Goal: Task Accomplishment & Management: Manage account settings

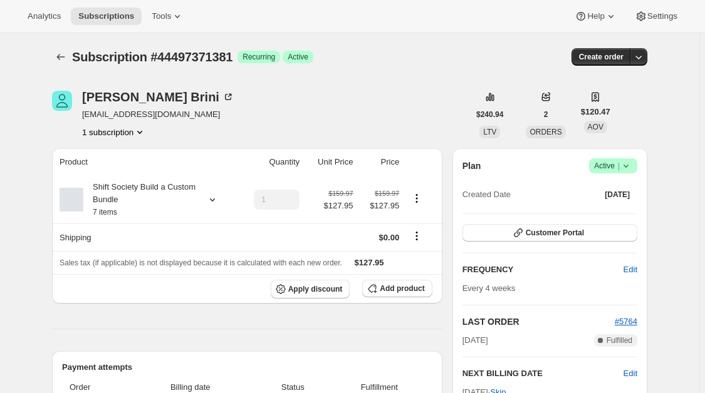
click at [630, 164] on icon at bounding box center [626, 166] width 13 height 13
click at [609, 188] on span "Pause subscription" at bounding box center [615, 189] width 69 height 9
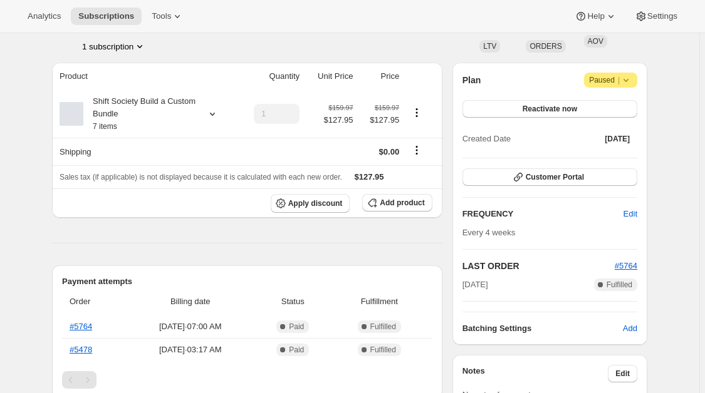
scroll to position [150, 0]
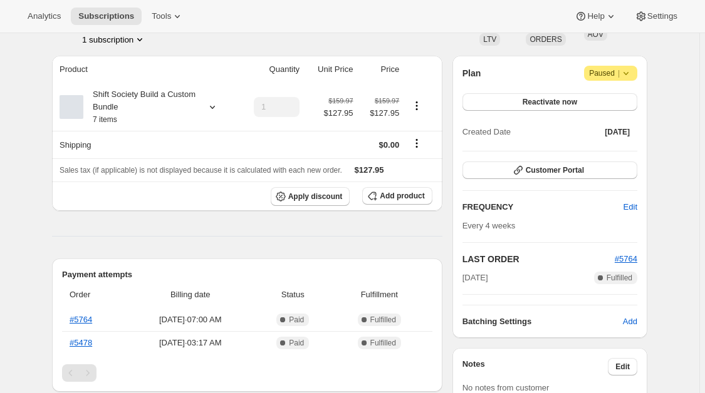
click at [629, 73] on icon at bounding box center [626, 73] width 13 height 13
click at [619, 100] on span "Cancel subscription" at bounding box center [614, 97] width 71 height 9
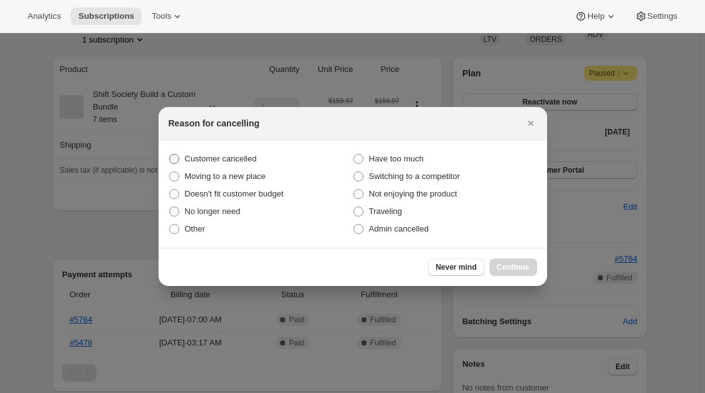
click at [211, 160] on span "Customer cancelled" at bounding box center [221, 158] width 72 height 9
click at [170, 155] on input "Customer cancelled" at bounding box center [169, 154] width 1 height 1
radio input "true"
click at [508, 266] on span "Continue" at bounding box center [513, 267] width 33 height 10
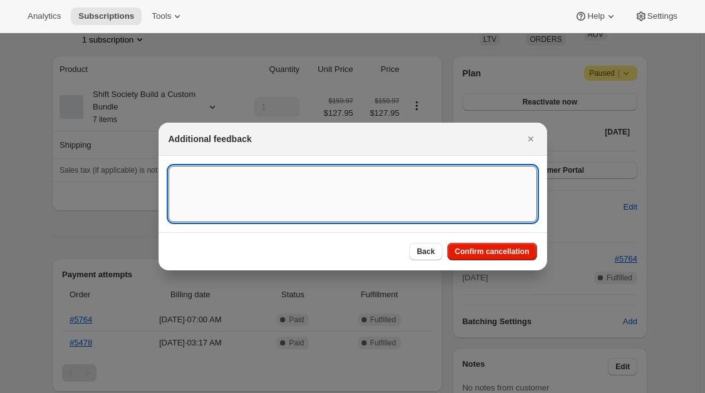
click at [316, 194] on textarea ":rff:" at bounding box center [353, 194] width 368 height 56
click at [502, 253] on span "Confirm cancellation" at bounding box center [492, 252] width 75 height 10
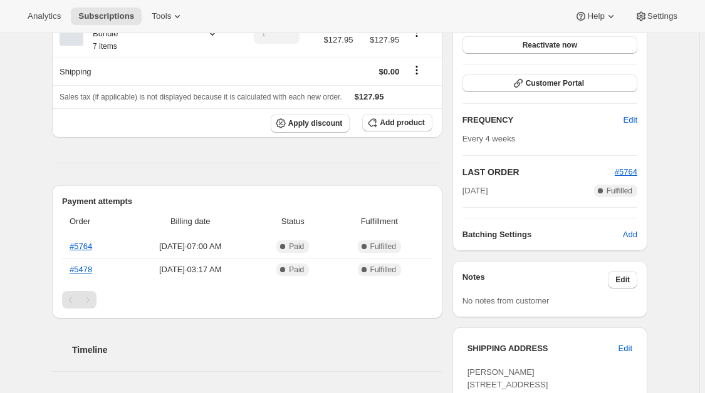
scroll to position [27, 0]
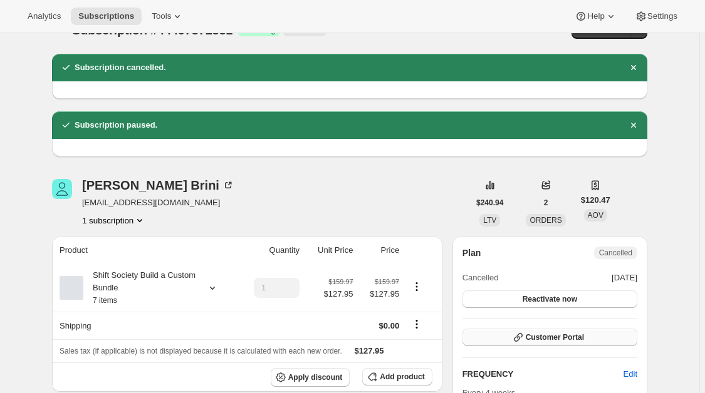
click at [575, 338] on span "Customer Portal" at bounding box center [555, 338] width 58 height 10
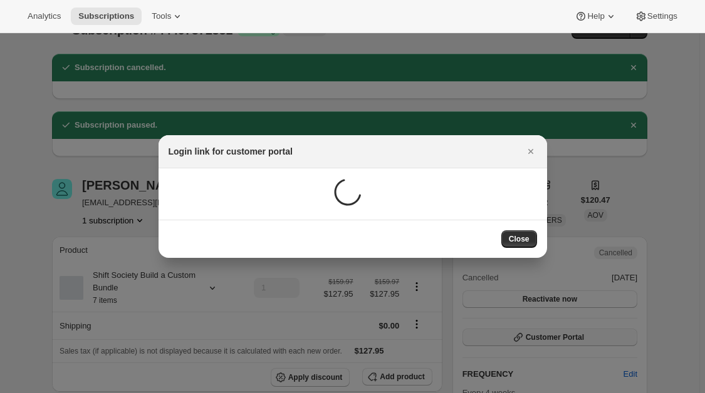
scroll to position [0, 0]
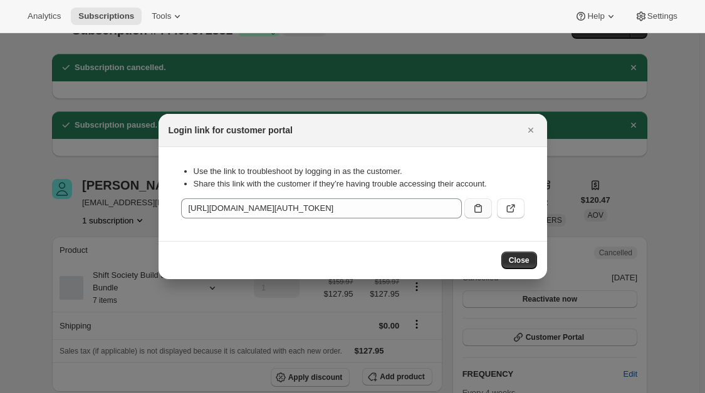
click at [479, 210] on icon ":rj0:" at bounding box center [478, 208] width 13 height 13
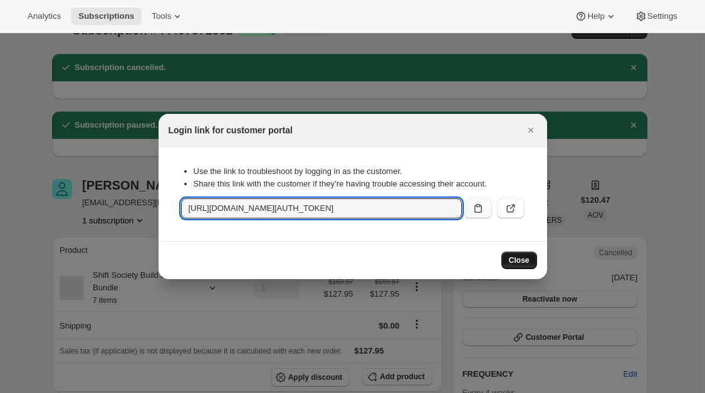
click at [524, 262] on span "Close" at bounding box center [519, 261] width 21 height 10
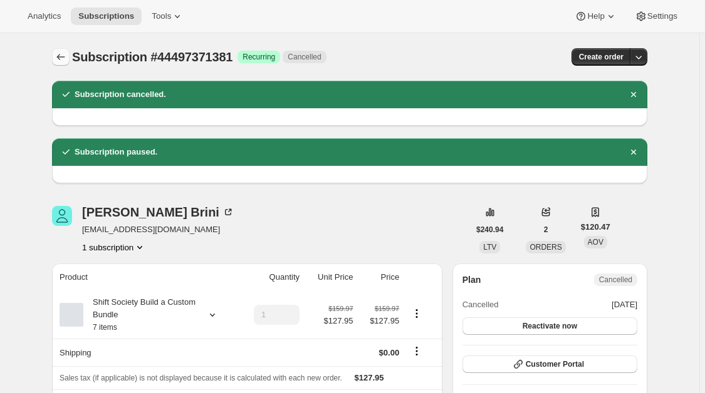
click at [63, 55] on icon "Subscriptions" at bounding box center [61, 57] width 13 height 13
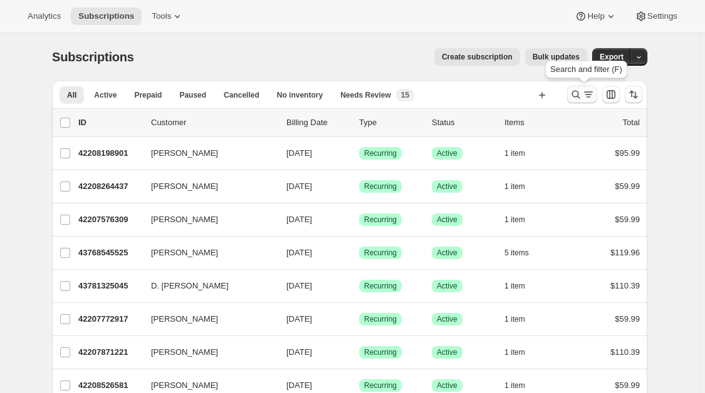
click at [589, 93] on icon "Search and filter results" at bounding box center [588, 94] width 13 height 13
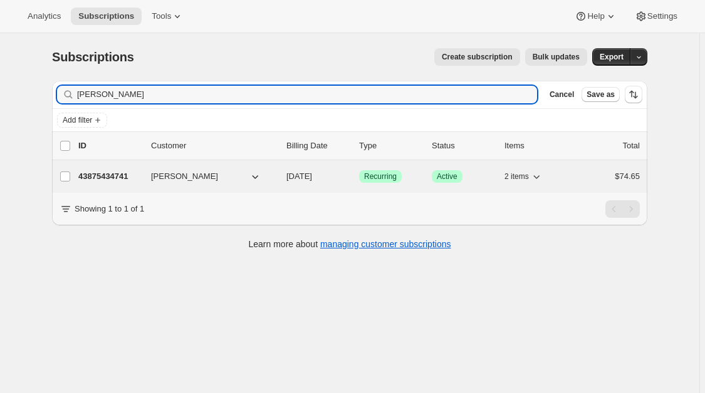
type input "[PERSON_NAME]"
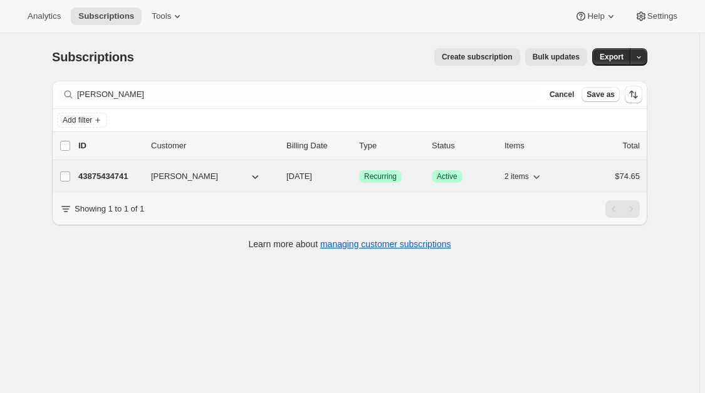
click at [160, 177] on span "[PERSON_NAME]" at bounding box center [184, 176] width 67 height 13
click at [117, 177] on p "43875434741" at bounding box center [109, 176] width 63 height 13
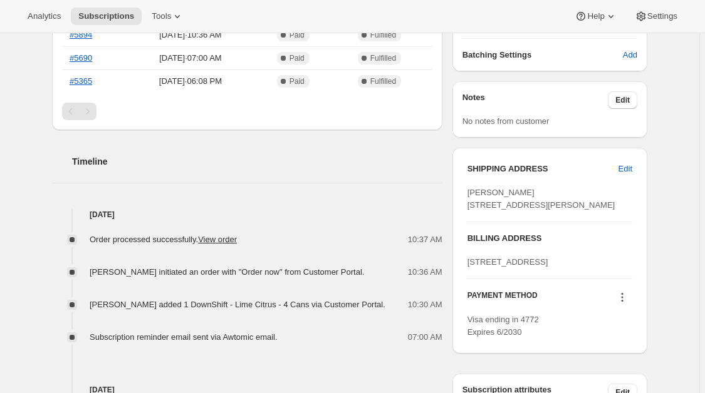
scroll to position [501, 0]
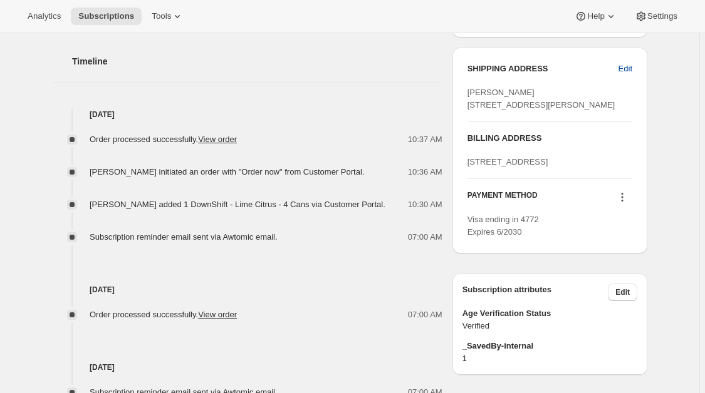
click at [631, 69] on span "Edit" at bounding box center [625, 69] width 14 height 13
select select "United States"
select select "OR"
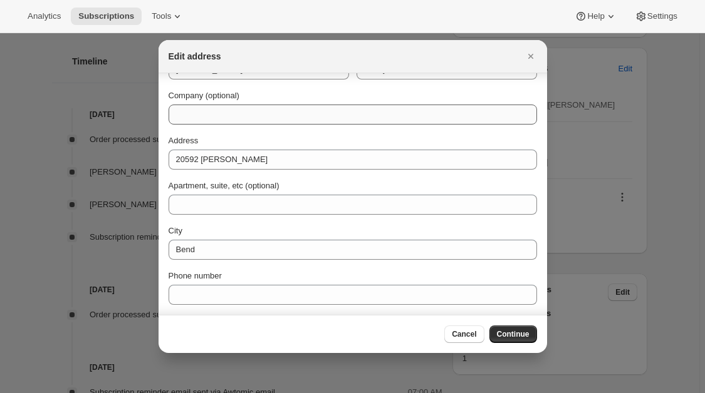
scroll to position [0, 0]
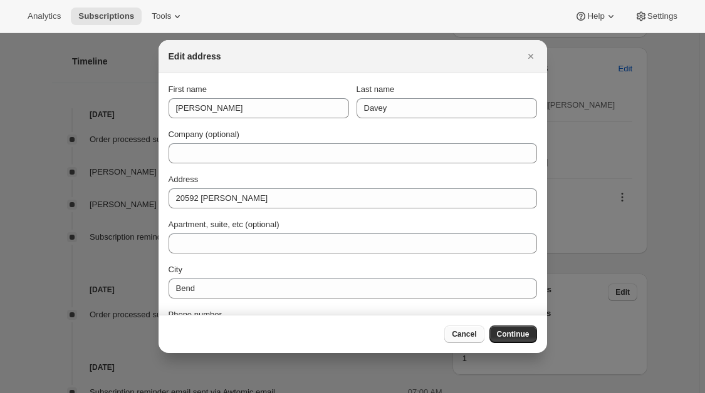
click at [470, 333] on span "Cancel" at bounding box center [464, 335] width 24 height 10
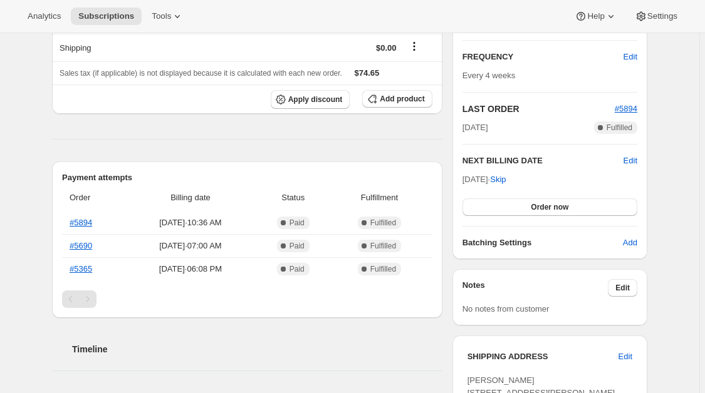
scroll to position [120, 0]
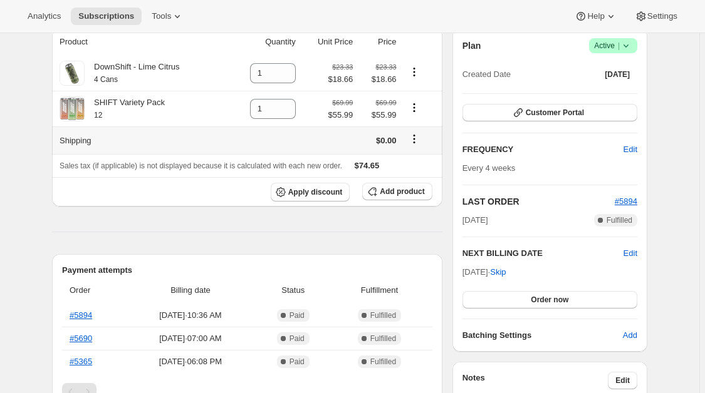
click at [417, 140] on icon "Shipping actions" at bounding box center [414, 139] width 13 height 13
click at [415, 164] on span "Edit shipping rate" at bounding box center [416, 163] width 63 height 9
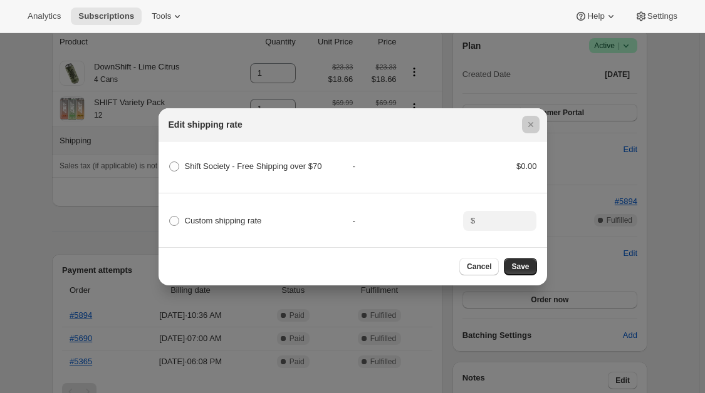
click at [116, 226] on div at bounding box center [352, 196] width 705 height 393
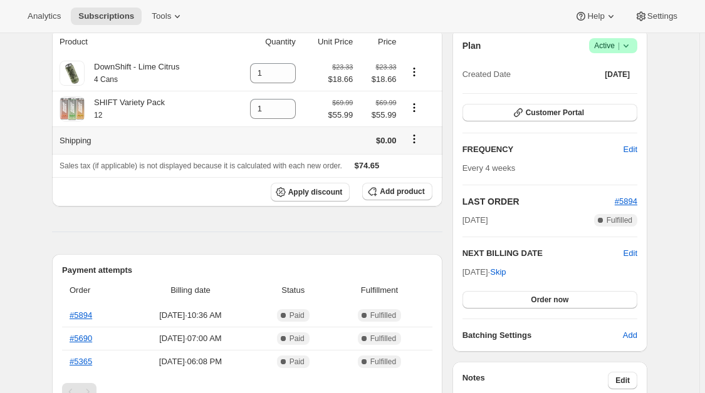
click at [415, 140] on icon "Shipping actions" at bounding box center [414, 139] width 2 height 2
click at [410, 164] on span "Edit shipping rate" at bounding box center [416, 163] width 63 height 9
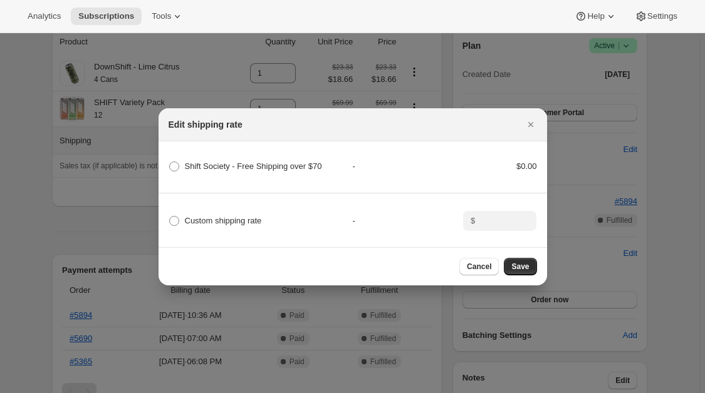
scroll to position [0, 0]
click at [175, 165] on span ":rv7:" at bounding box center [174, 167] width 10 height 10
click at [170, 162] on \$70 "Shift Society - Free Shipping over $70" at bounding box center [169, 162] width 1 height 1
radio \$70 "true"
click at [521, 266] on span "Save" at bounding box center [520, 267] width 18 height 10
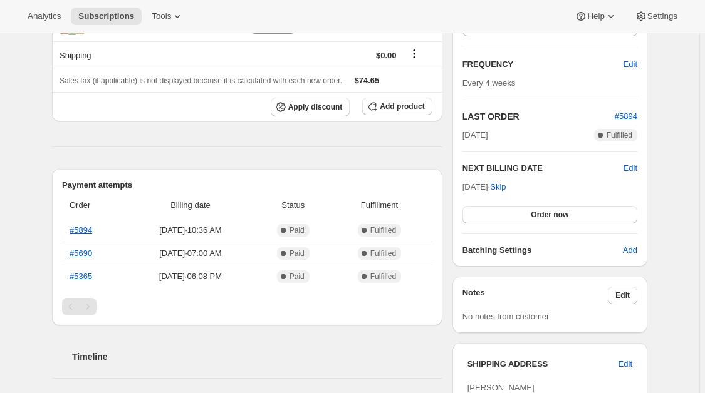
scroll to position [271, 0]
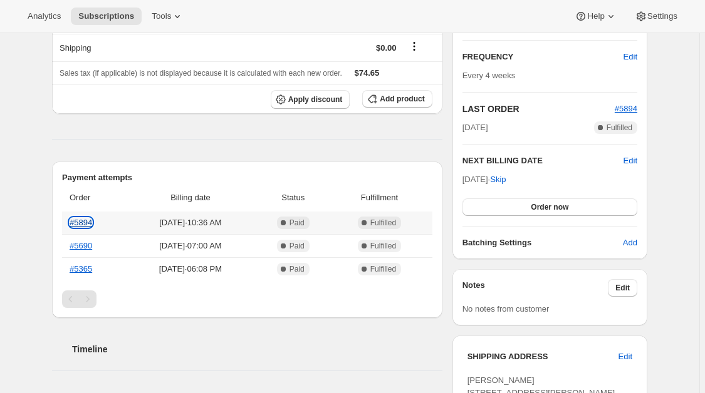
click at [91, 223] on link "#5894" at bounding box center [81, 222] width 23 height 9
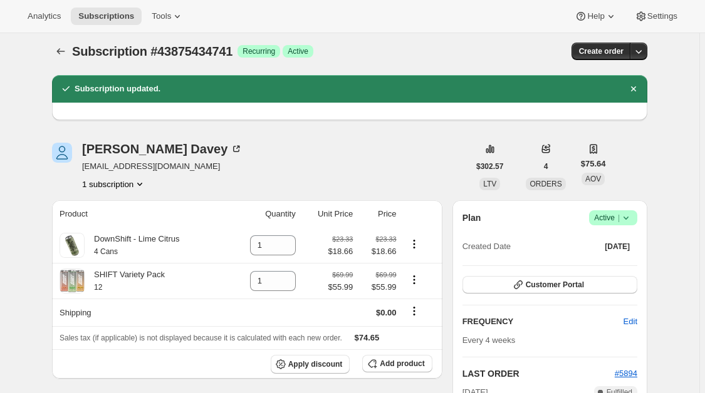
scroll to position [5, 0]
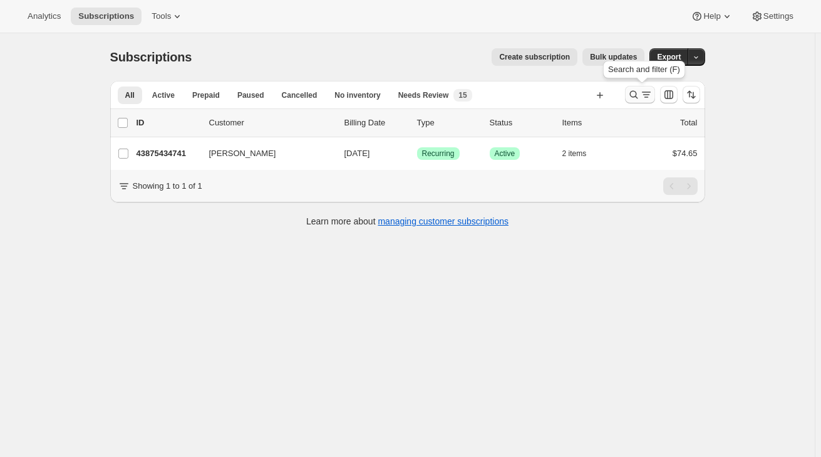
click at [640, 93] on icon "Search and filter results" at bounding box center [634, 94] width 13 height 13
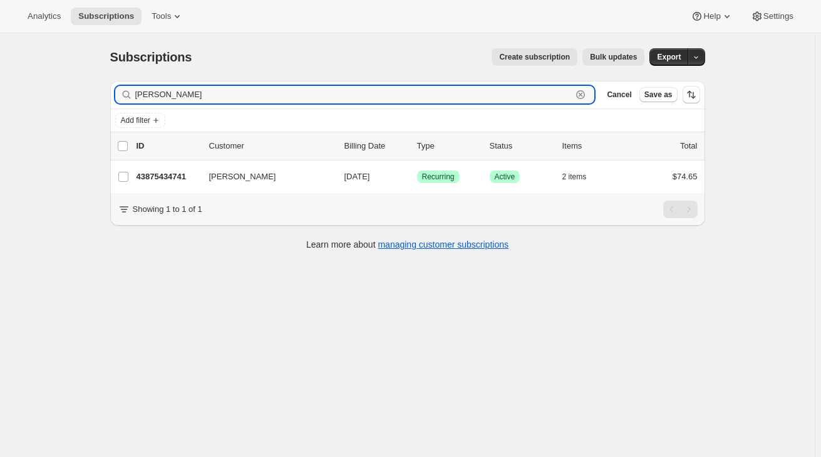
click at [585, 93] on icon "button" at bounding box center [580, 94] width 9 height 9
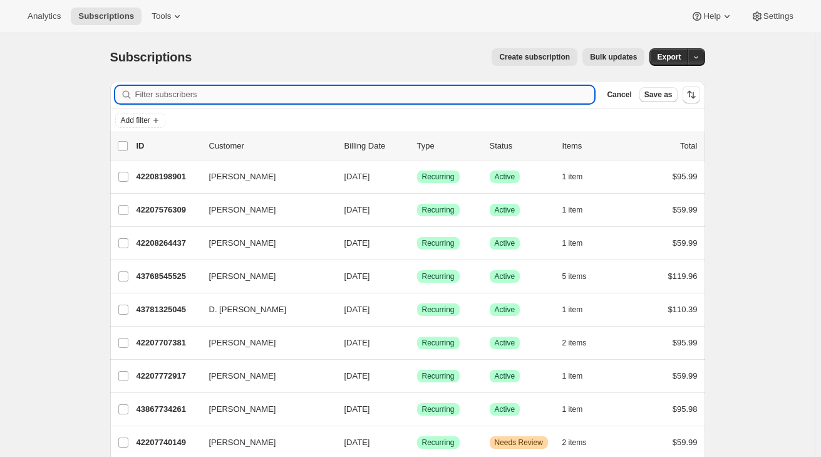
click at [256, 95] on input "Filter subscribers" at bounding box center [365, 95] width 460 height 18
paste input "[PERSON_NAME]"
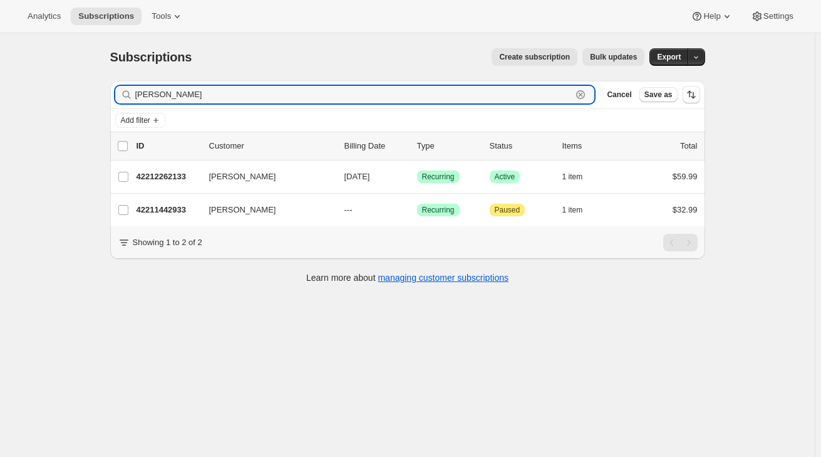
type input "[PERSON_NAME]"
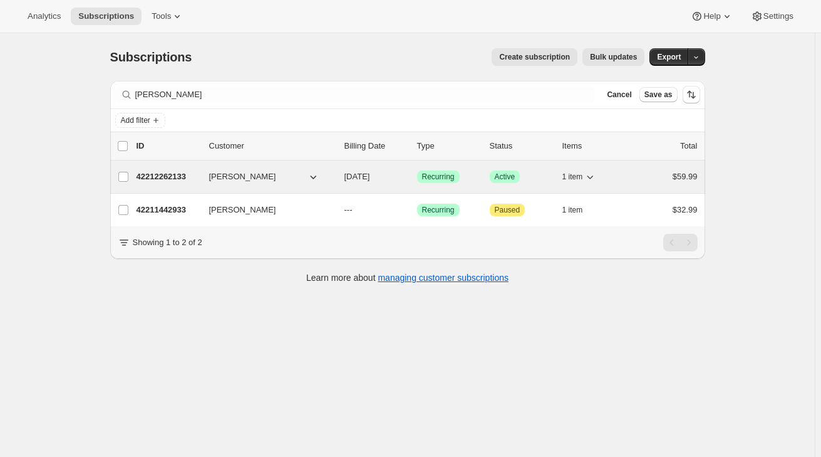
click at [185, 174] on p "42212262133" at bounding box center [168, 176] width 63 height 13
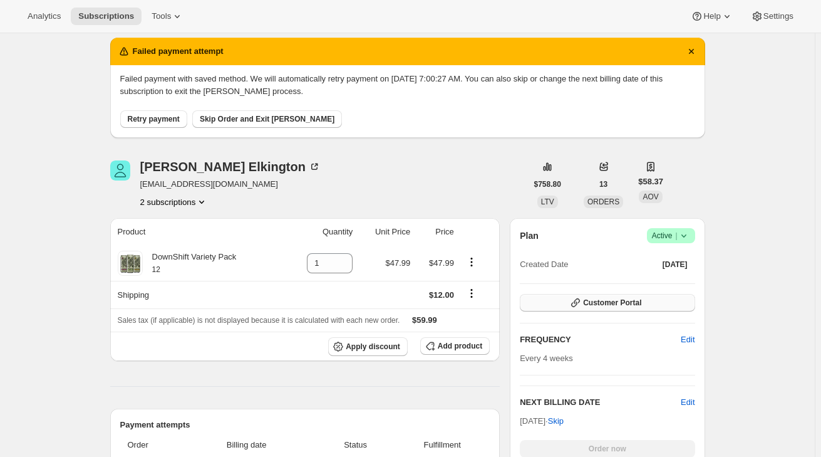
scroll to position [56, 0]
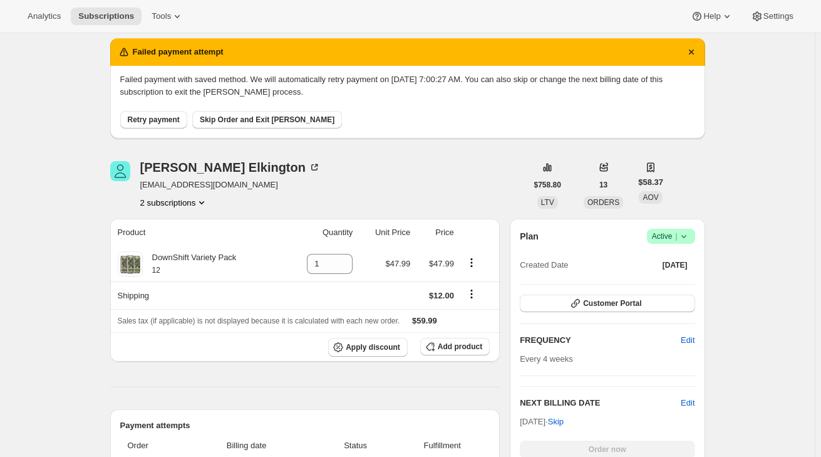
scroll to position [113, 0]
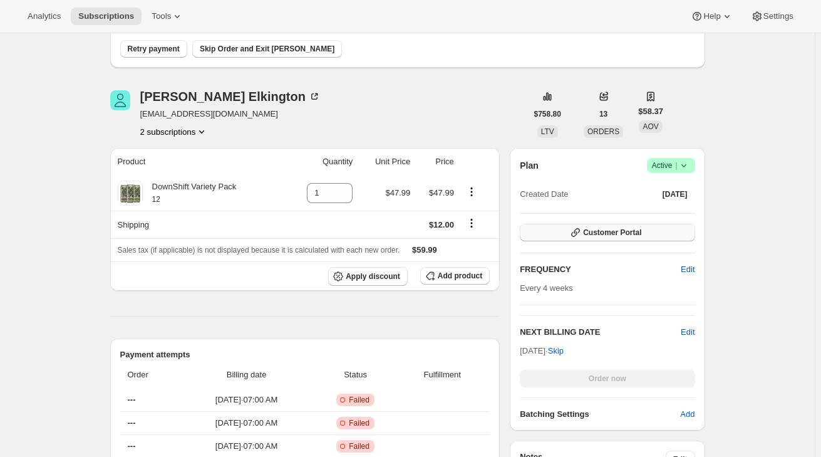
click at [616, 232] on span "Customer Portal" at bounding box center [612, 232] width 58 height 10
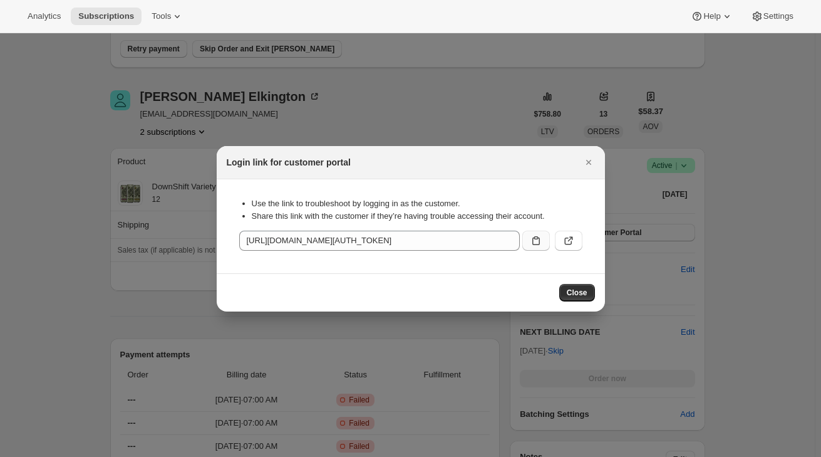
click at [537, 239] on icon ":rca:" at bounding box center [536, 240] width 13 height 13
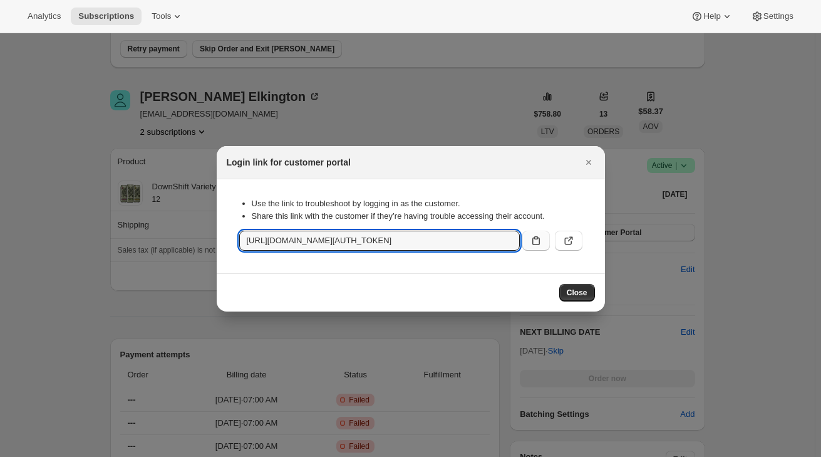
drag, startPoint x: 37, startPoint y: 86, endPoint x: 34, endPoint y: 79, distance: 7.9
click at [36, 87] on div at bounding box center [410, 228] width 821 height 457
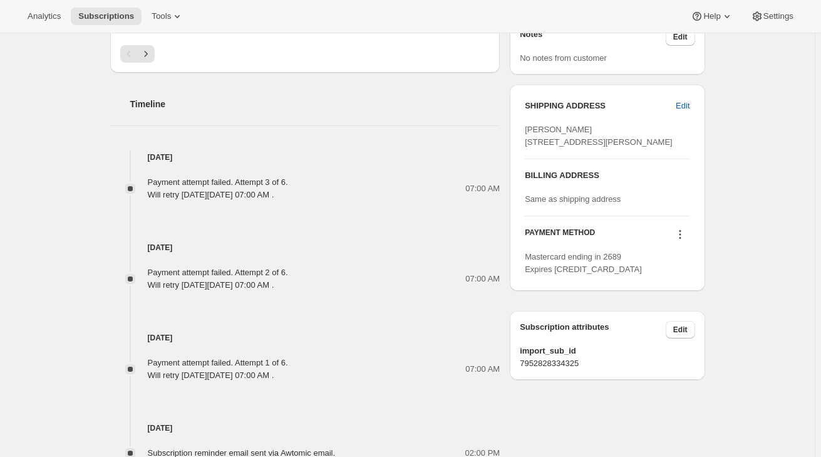
scroll to position [626, 0]
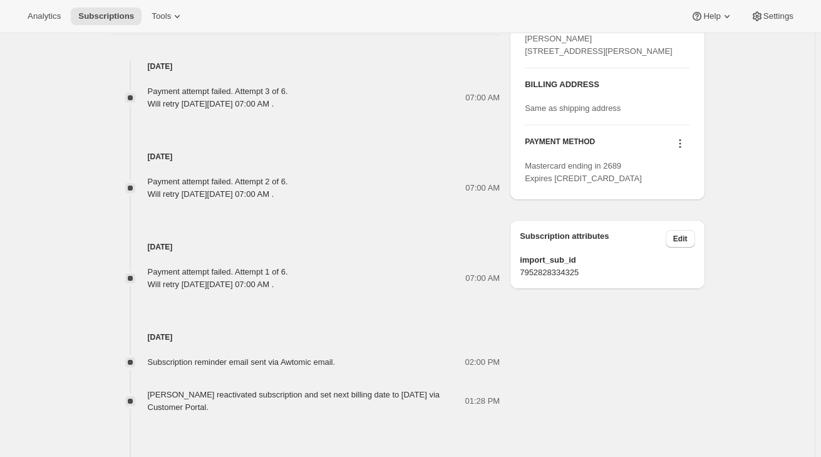
click at [682, 150] on icon at bounding box center [680, 143] width 13 height 13
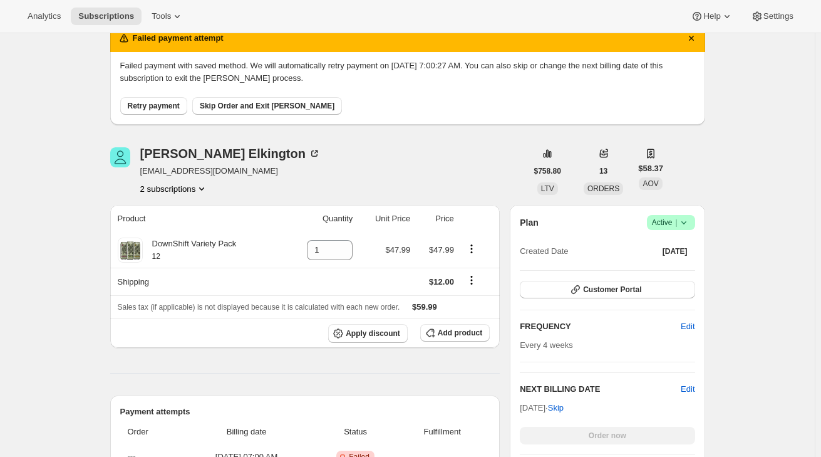
scroll to position [0, 0]
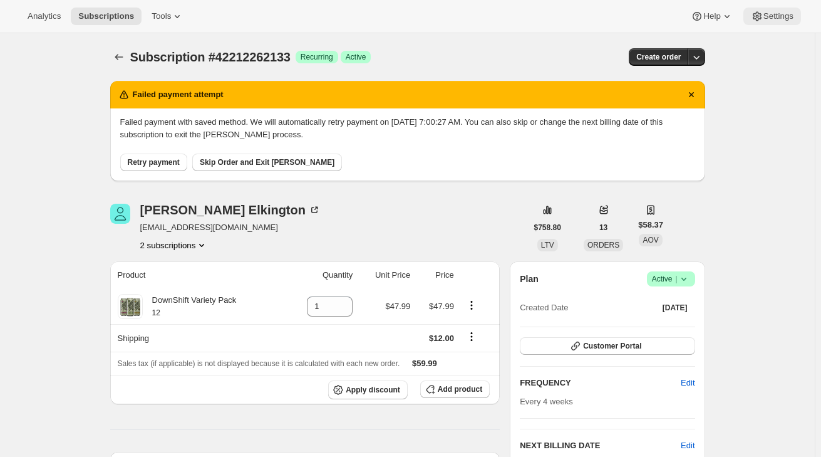
click at [777, 18] on span "Settings" at bounding box center [779, 16] width 30 height 10
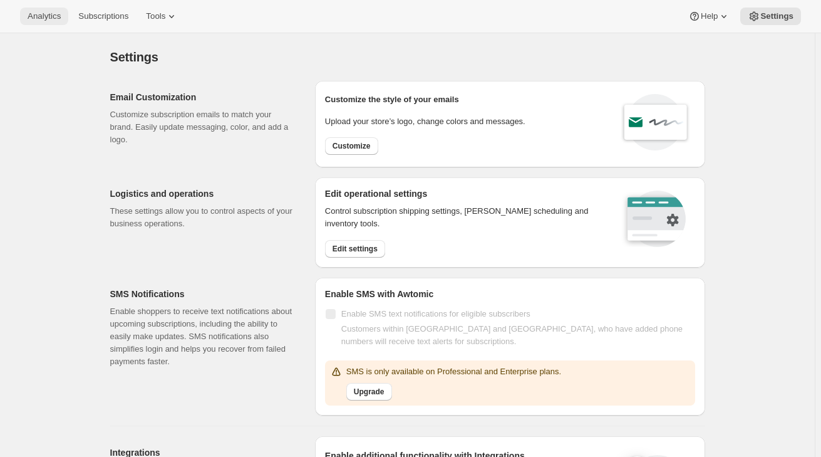
click at [52, 19] on span "Analytics" at bounding box center [44, 16] width 33 height 10
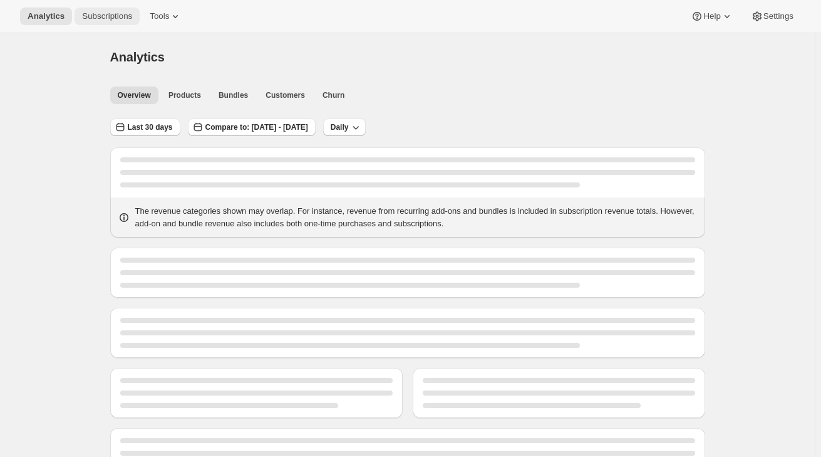
click at [112, 16] on span "Subscriptions" at bounding box center [107, 16] width 50 height 10
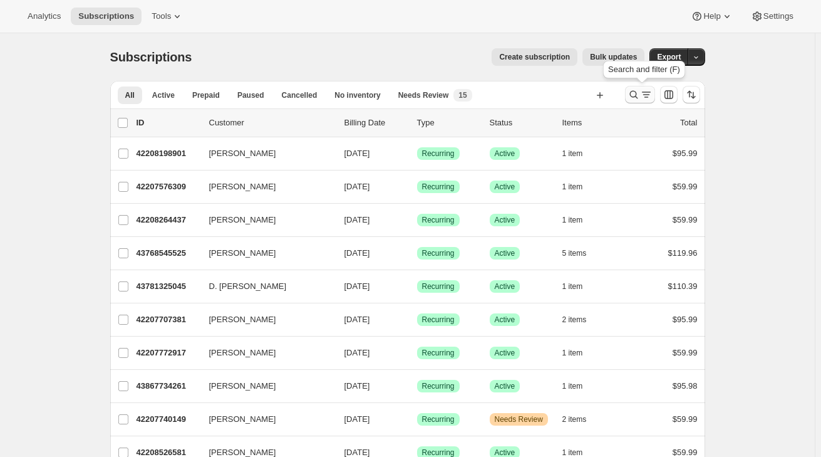
click at [646, 96] on icon "Search and filter results" at bounding box center [646, 94] width 13 height 13
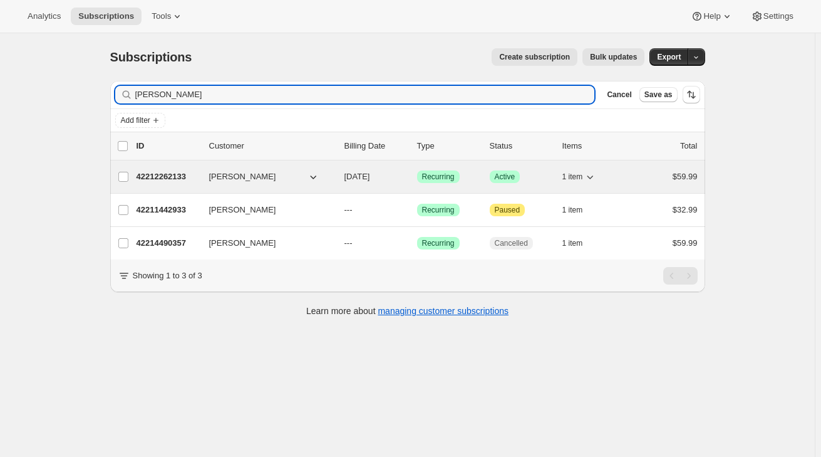
type input "[PERSON_NAME]"
click at [182, 175] on p "42212262133" at bounding box center [168, 176] width 63 height 13
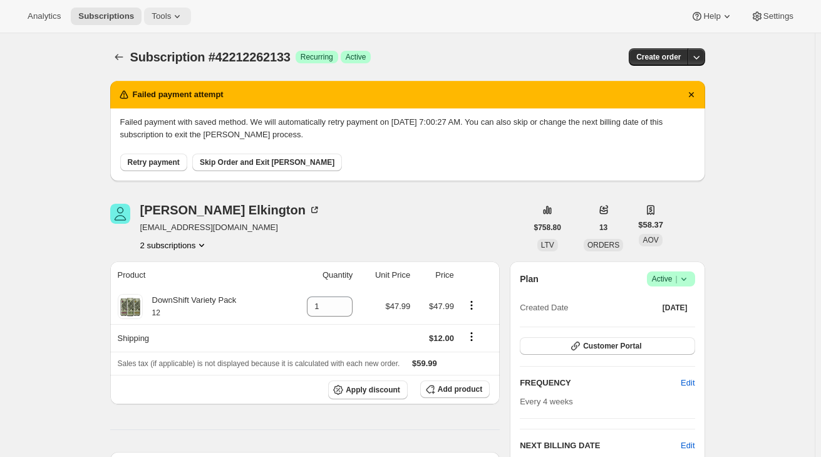
click at [172, 15] on icon at bounding box center [177, 16] width 13 height 13
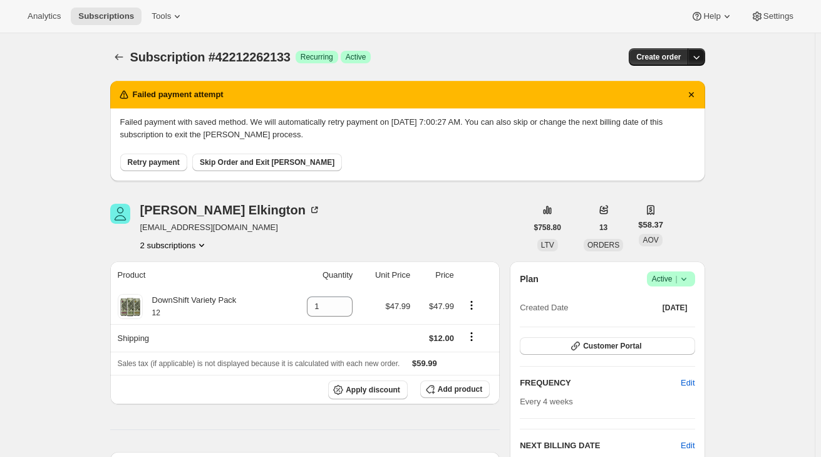
click at [700, 60] on icon "button" at bounding box center [696, 57] width 13 height 13
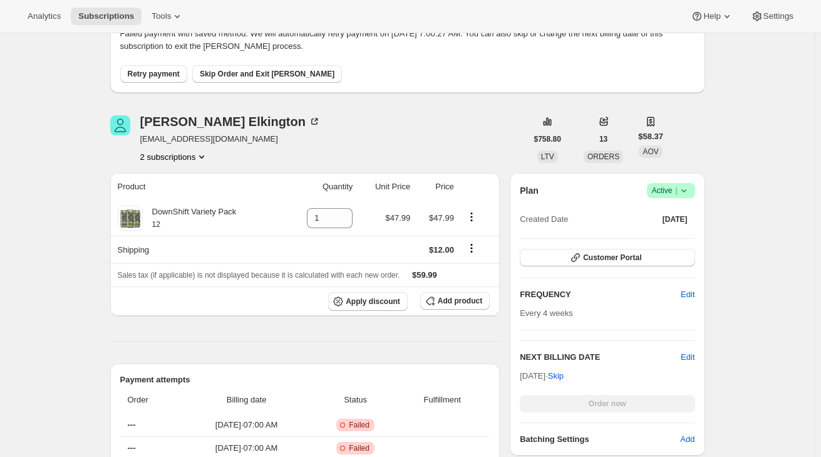
scroll to position [170, 0]
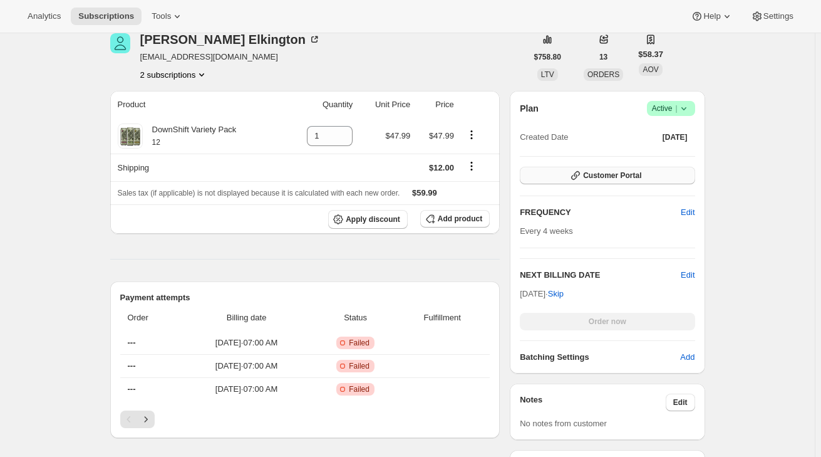
click at [645, 175] on button "Customer Portal" at bounding box center [607, 176] width 175 height 18
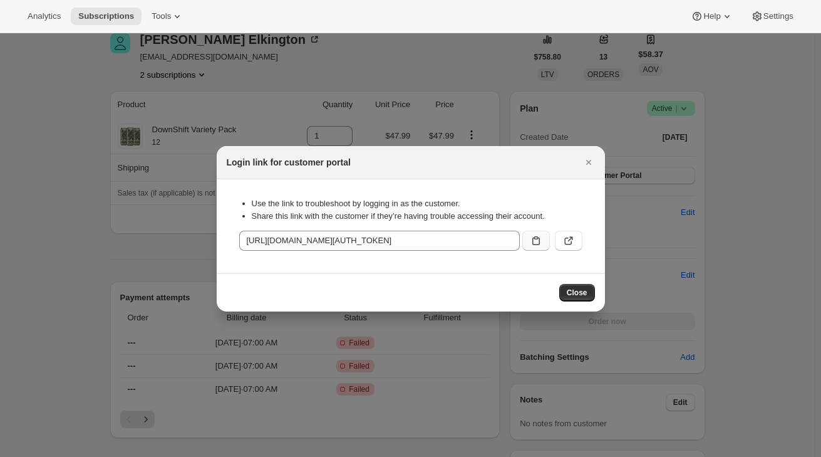
click at [537, 242] on icon ":rsg:" at bounding box center [536, 240] width 13 height 13
click at [539, 239] on icon ":rsg:" at bounding box center [536, 240] width 13 height 13
